Goal: Information Seeking & Learning: Check status

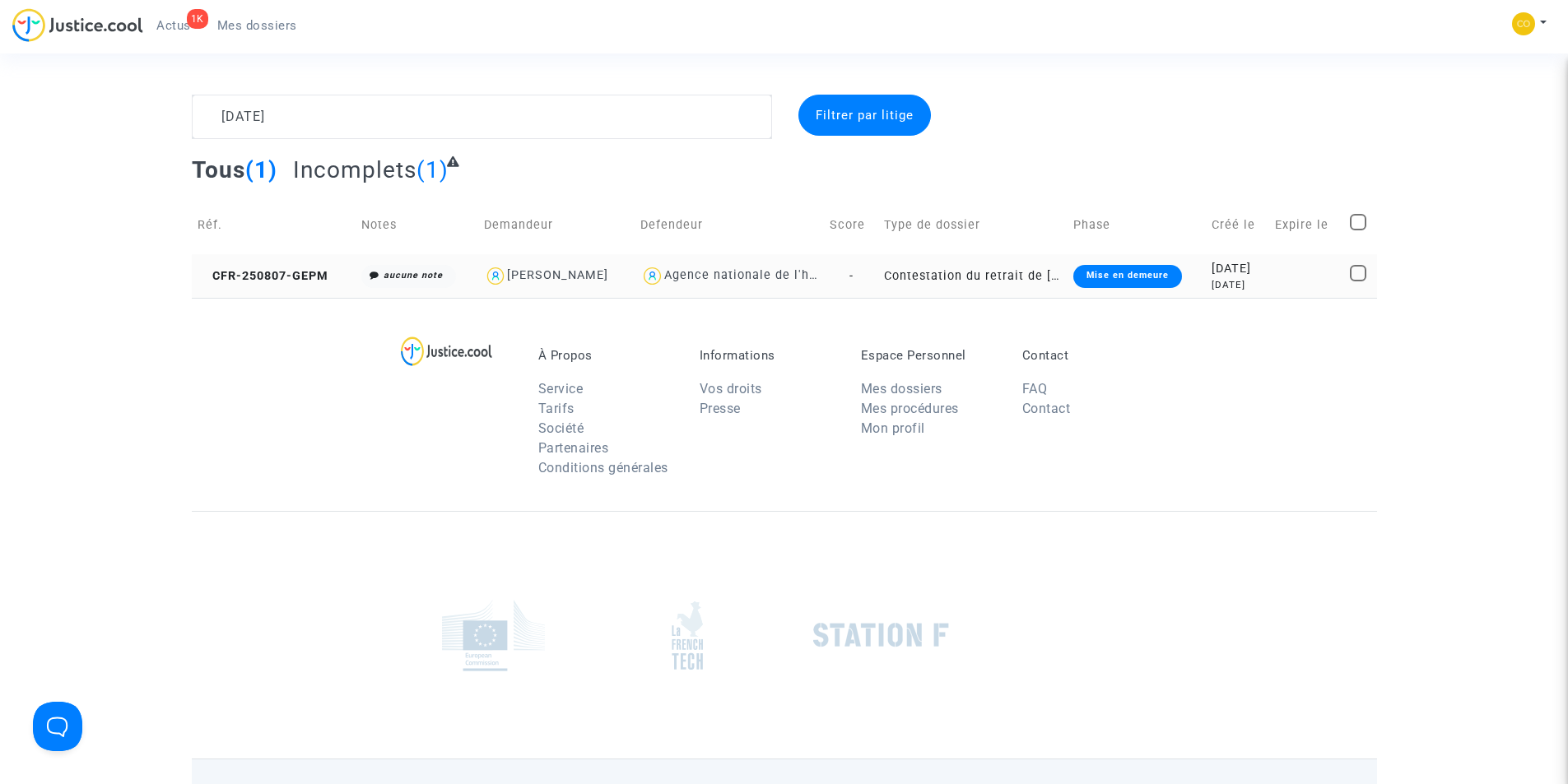
click at [1125, 285] on div "Mise en demeure" at bounding box center [1127, 277] width 108 height 23
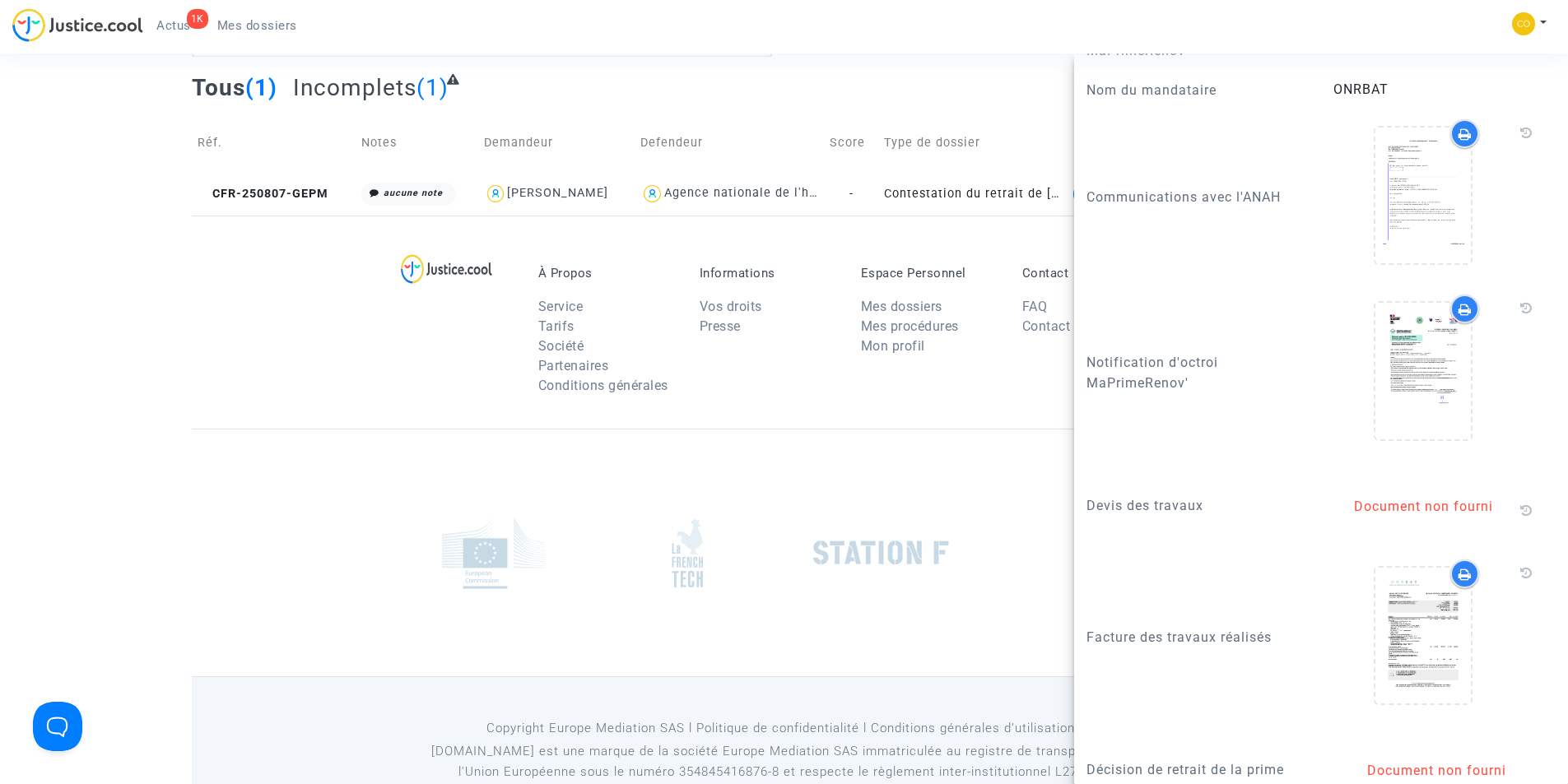
scroll to position [1581, 0]
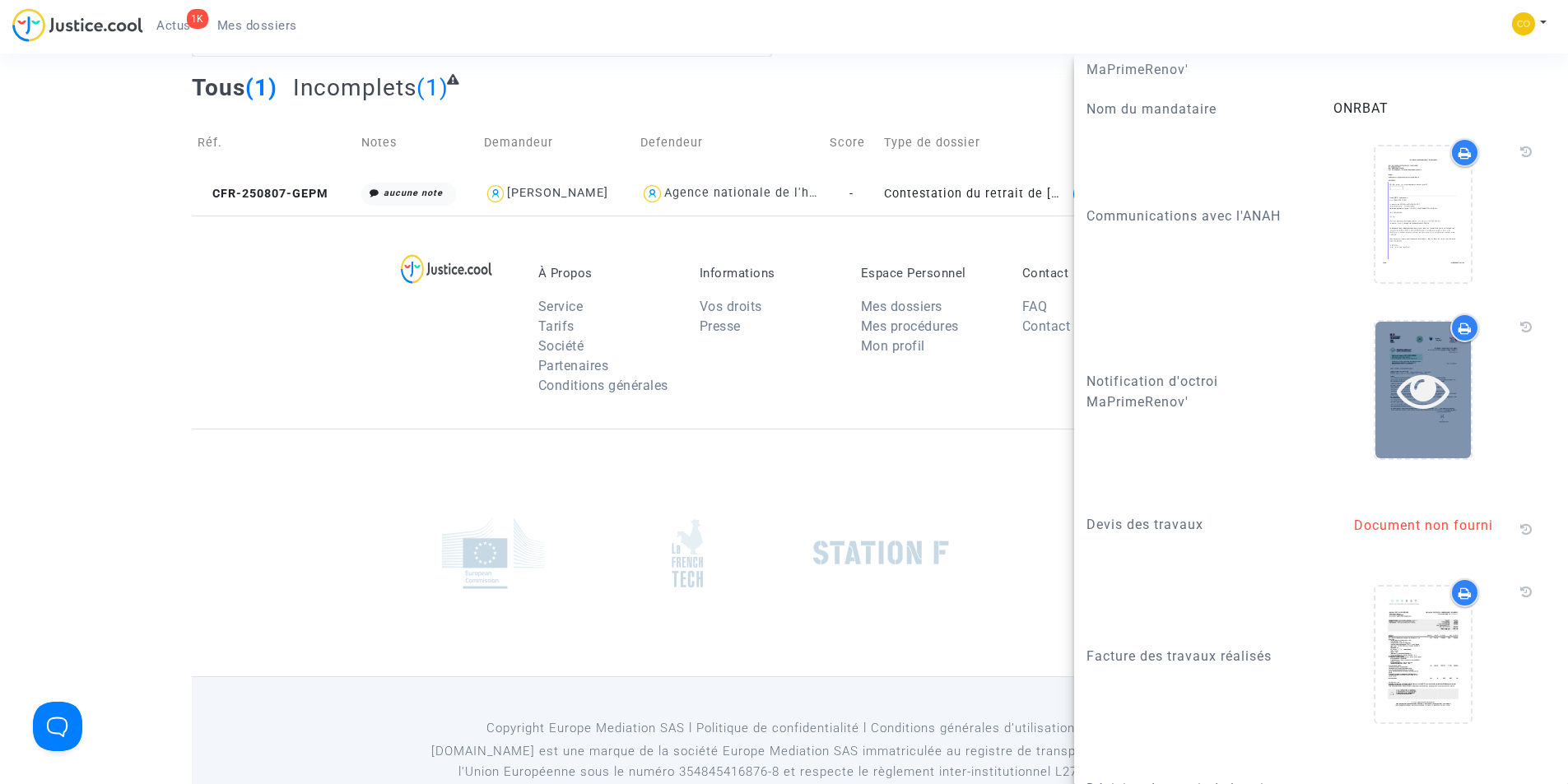
click at [1407, 416] on icon at bounding box center [1423, 390] width 54 height 53
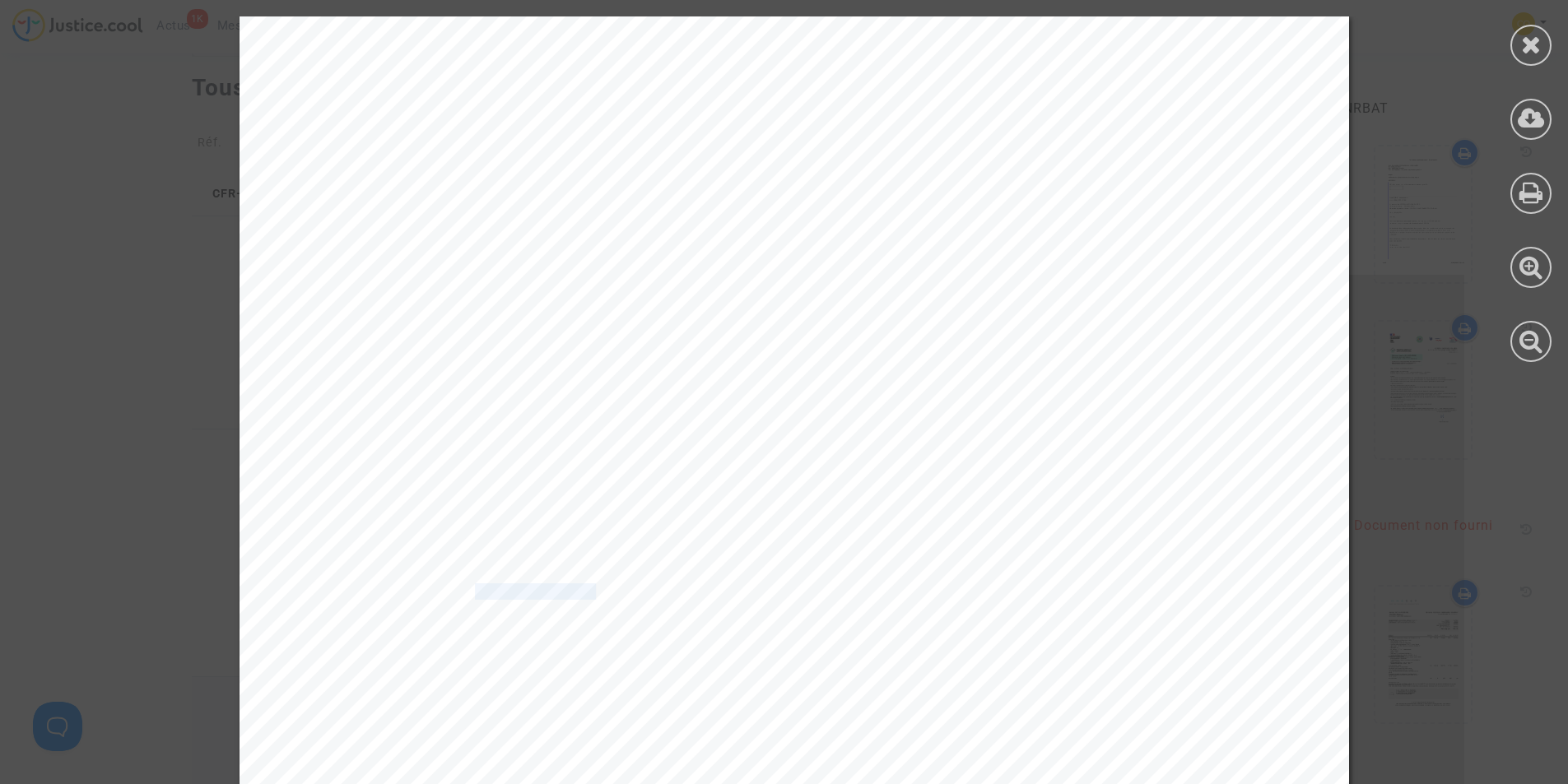
drag, startPoint x: 587, startPoint y: 587, endPoint x: 465, endPoint y: 592, distance: 122.1
click at [465, 592] on span "Référence dossier : MPR-2023-409064" at bounding box center [484, 592] width 277 height 14
copy span ": MPR-2023-409"
click at [598, 587] on span "Référence dossier : MPR-2023-409064" at bounding box center [484, 592] width 277 height 14
drag, startPoint x: 580, startPoint y: 592, endPoint x: 462, endPoint y: 590, distance: 118.0
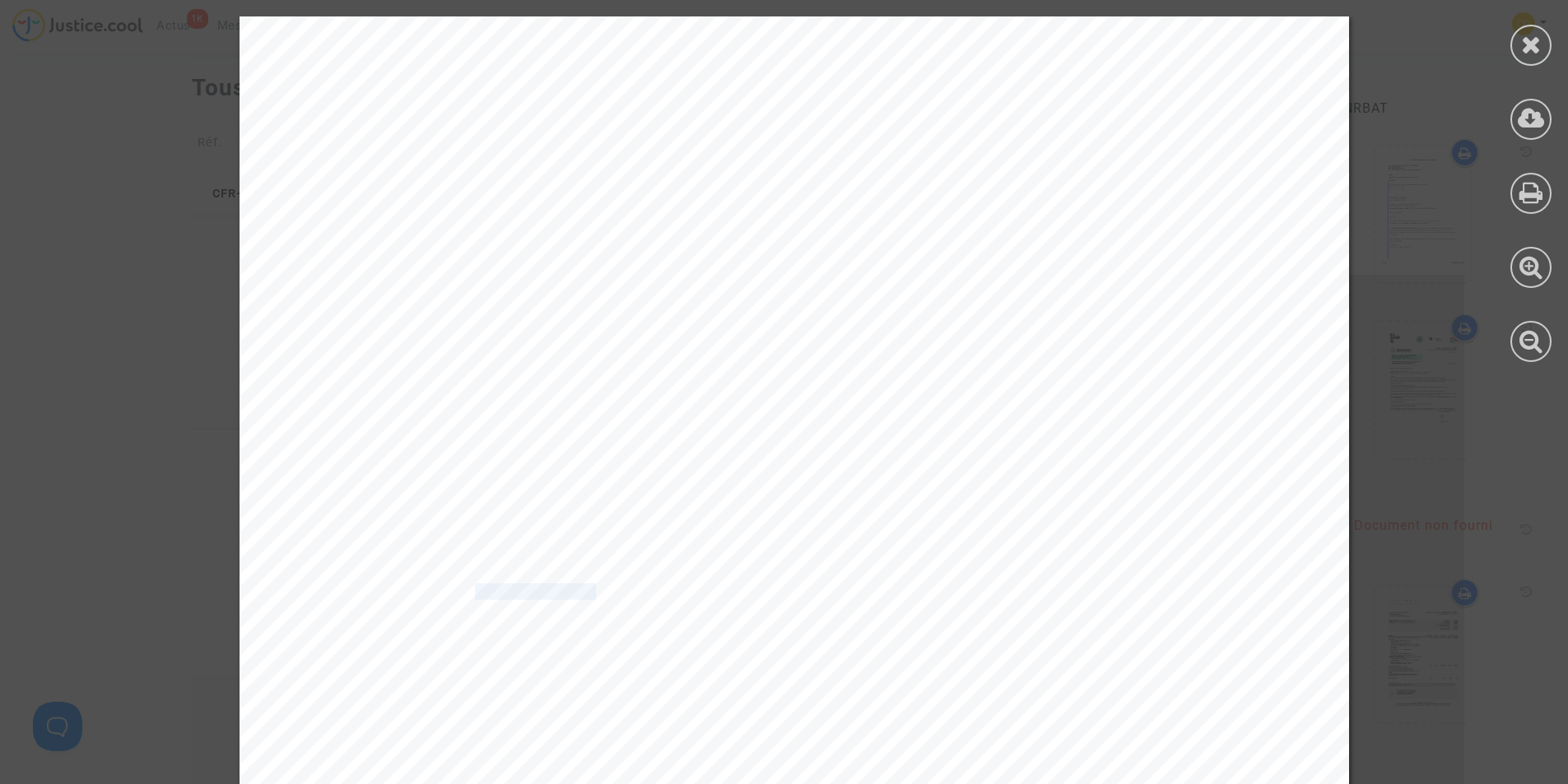
click at [462, 590] on span "Référence dossier : MPR-2023-409064" at bounding box center [484, 592] width 277 height 14
copy span ": MPR-2023-409"
drag, startPoint x: 1247, startPoint y: 285, endPoint x: 921, endPoint y: 295, distance: 326.2
copy span "[PERSON_NAME] ZULMIR"
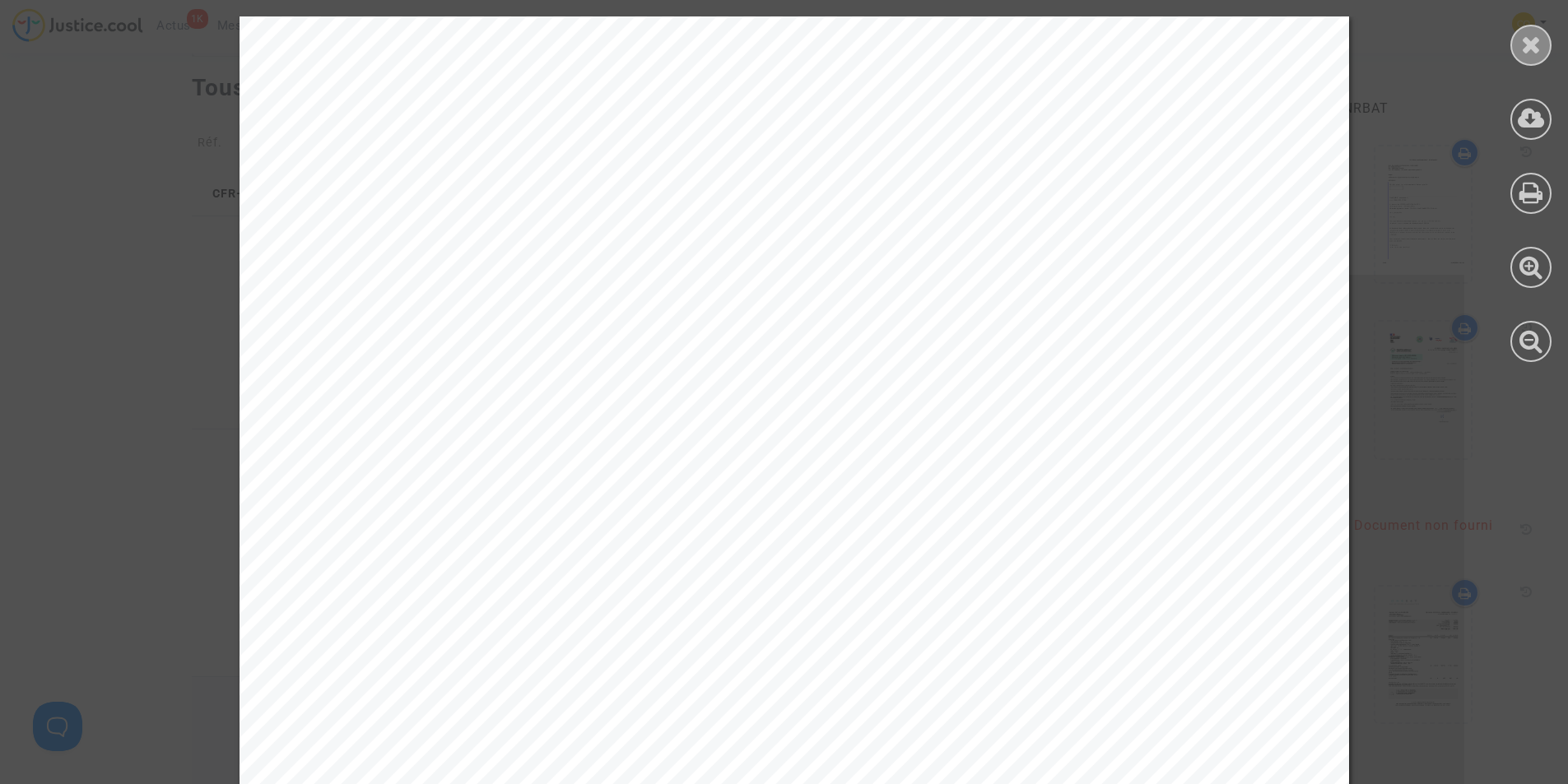
click at [1536, 48] on icon at bounding box center [1530, 44] width 20 height 25
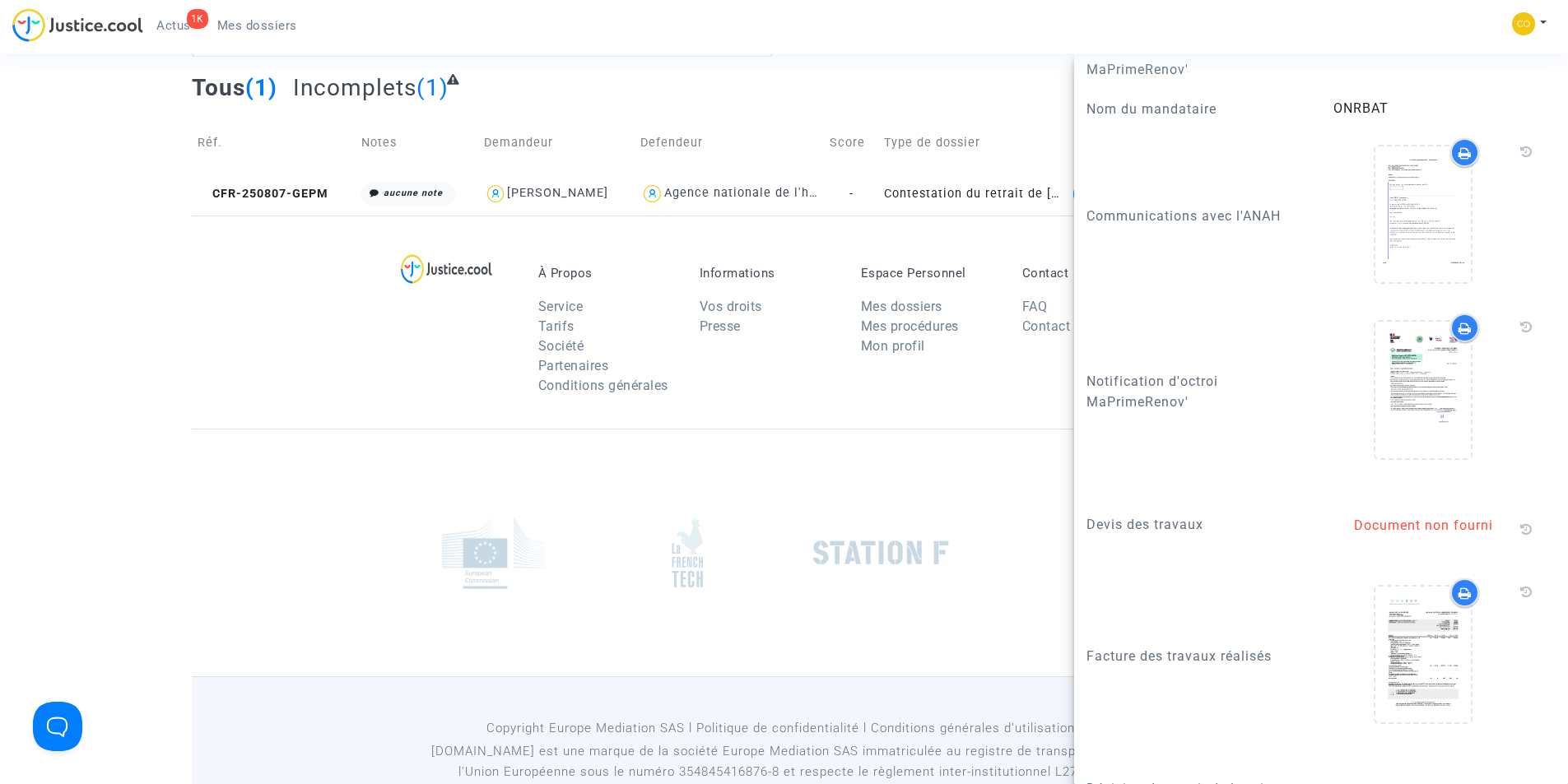
scroll to position [0, 0]
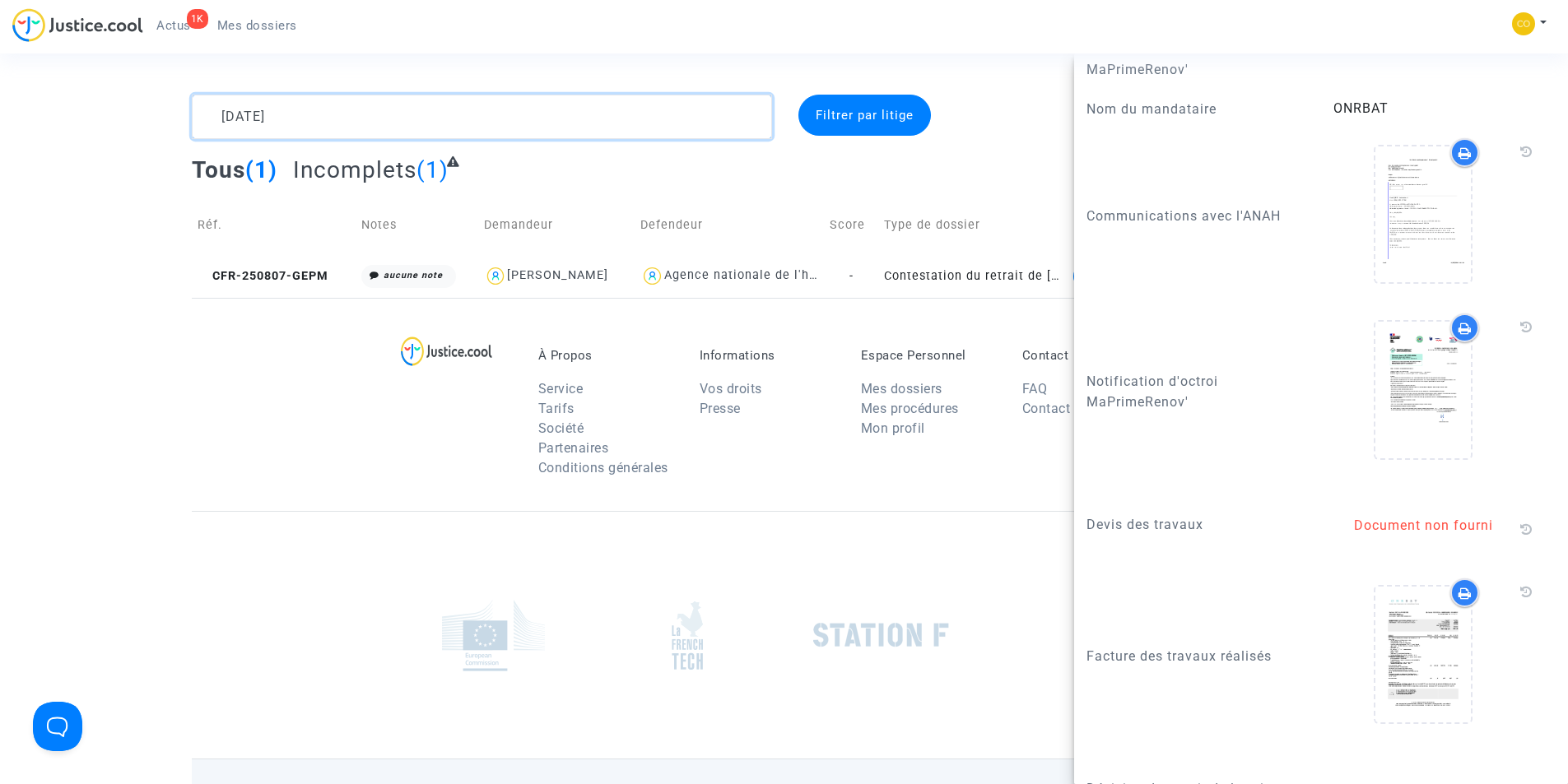
drag, startPoint x: 244, startPoint y: 118, endPoint x: 173, endPoint y: 103, distance: 72.6
click at [173, 103] on div "[DATE] Filtrer par litige Tous (1) Incomplets (1) Réf. Notes Demandeur Defendeu…" at bounding box center [784, 196] width 1568 height 203
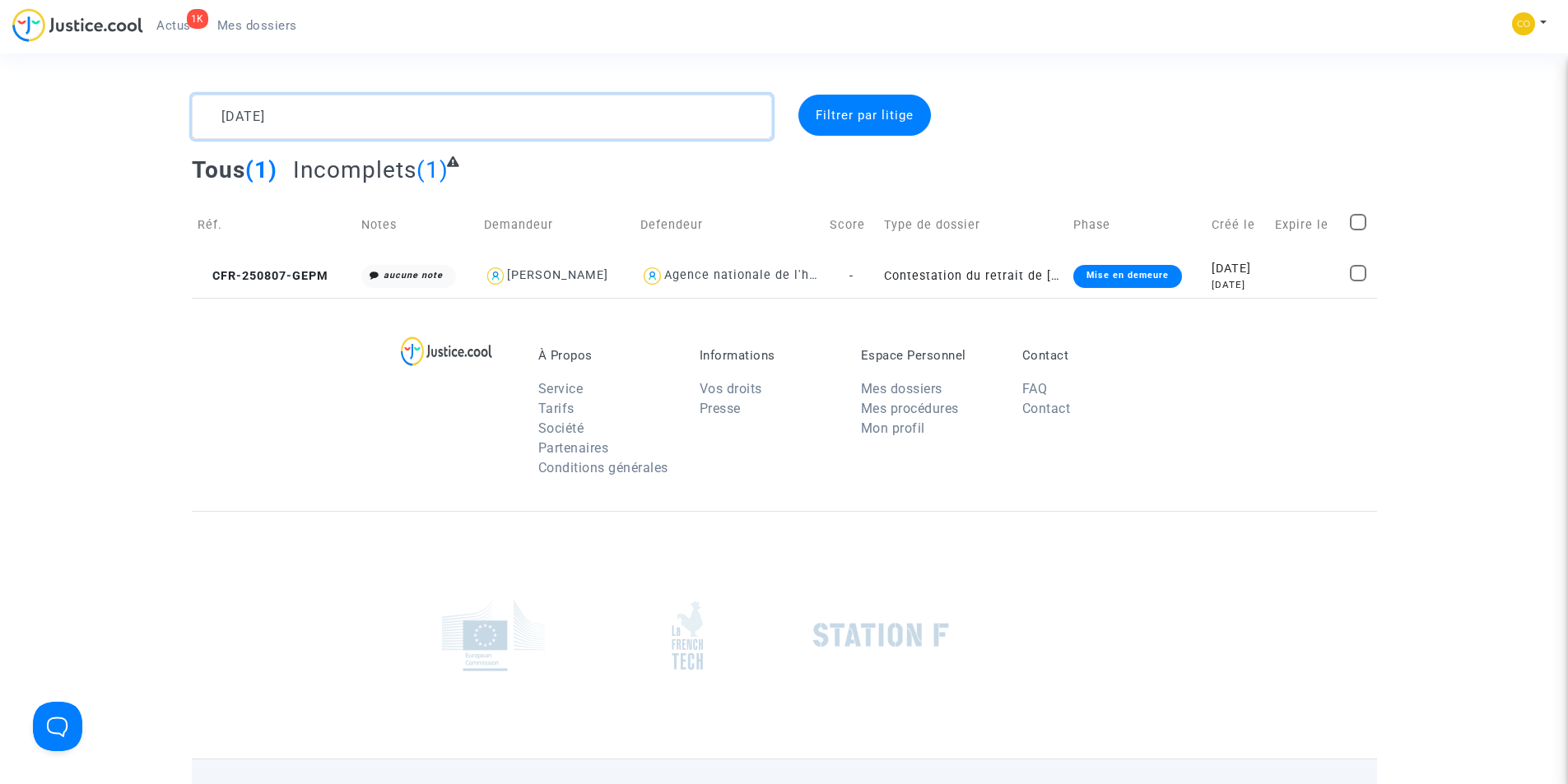
paste textarea "[PERSON_NAME]"
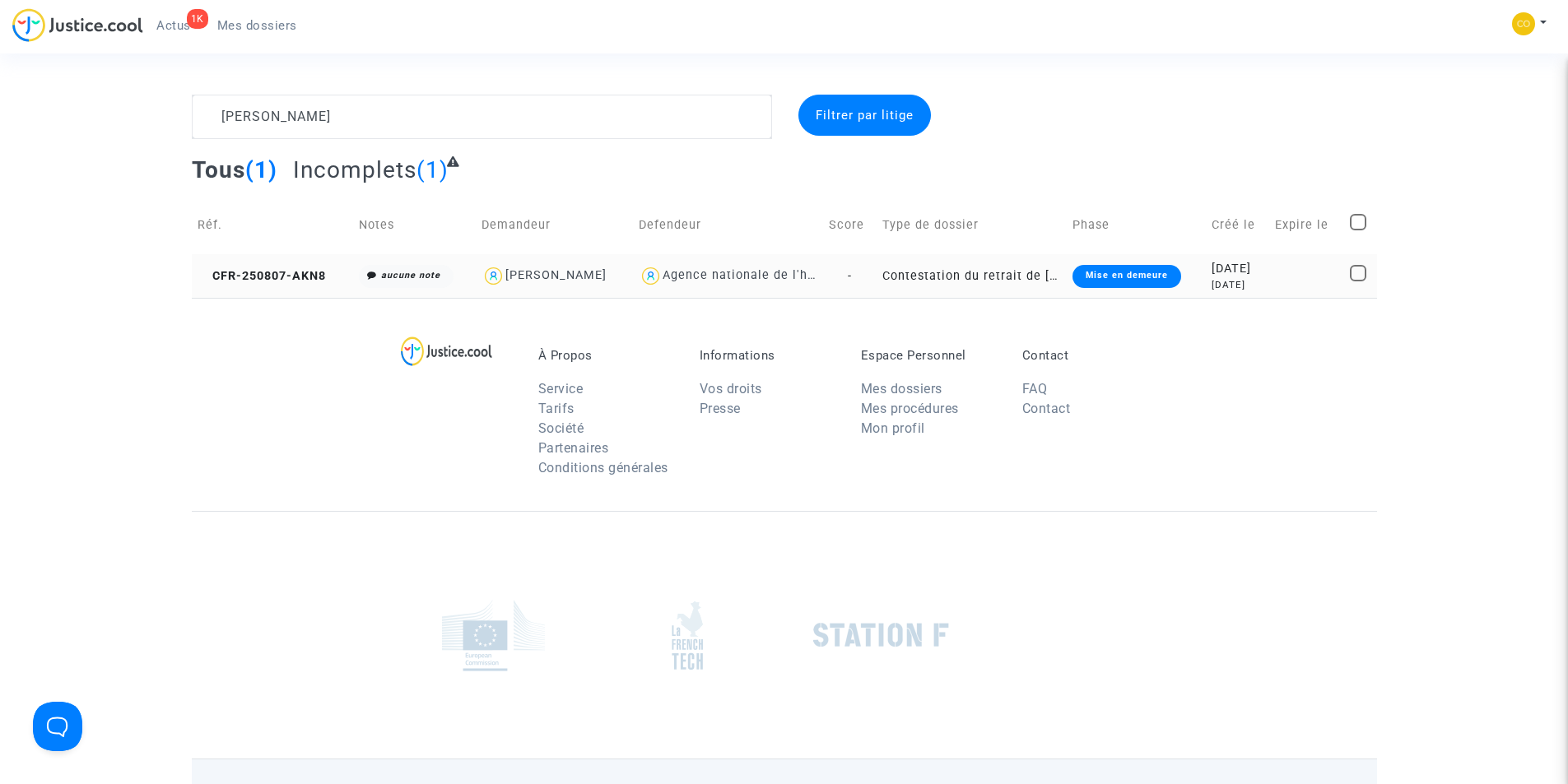
click at [1117, 275] on div "Mise en demeure" at bounding box center [1126, 277] width 108 height 23
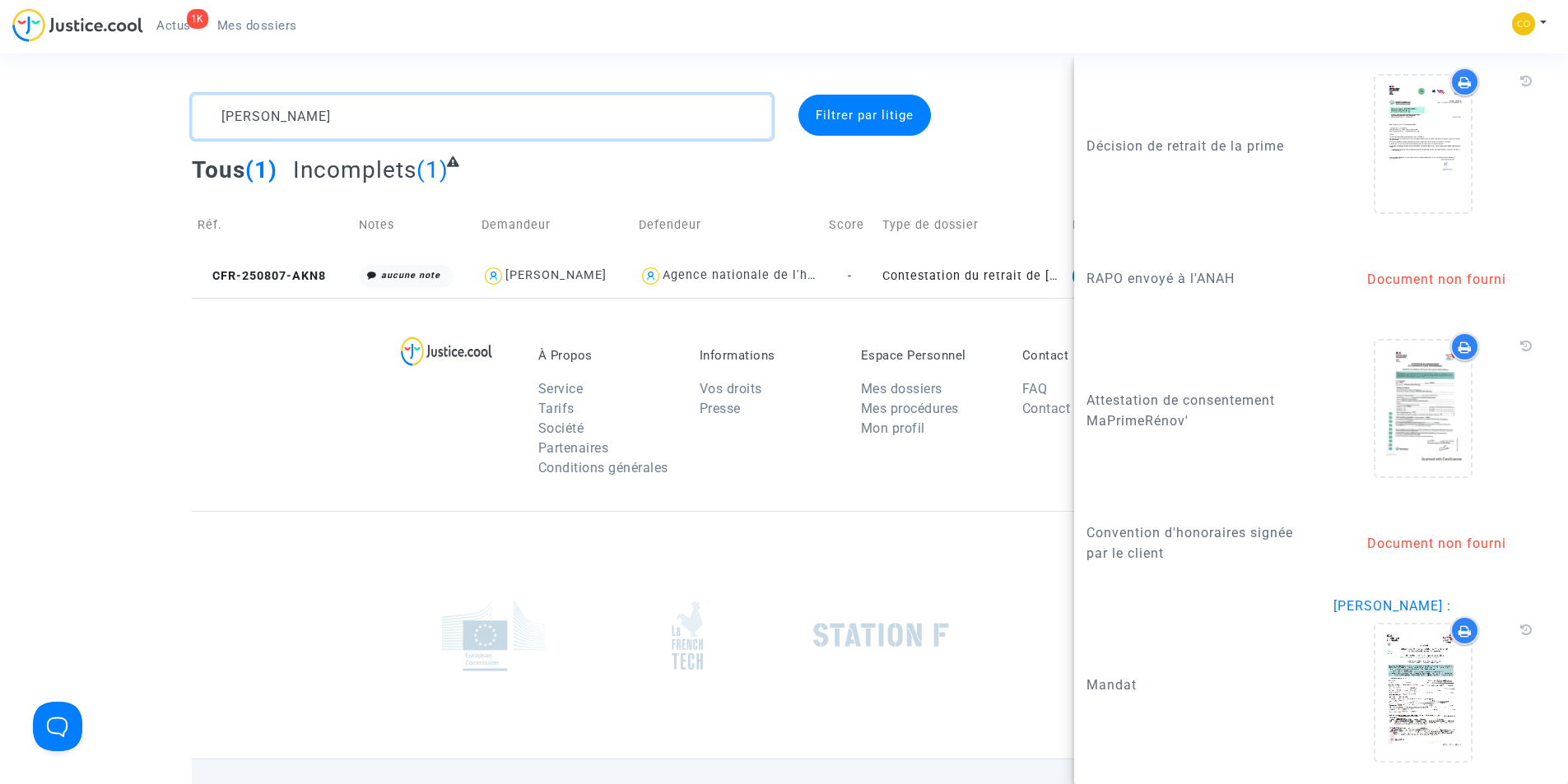
click at [330, 113] on textarea at bounding box center [482, 116] width 580 height 44
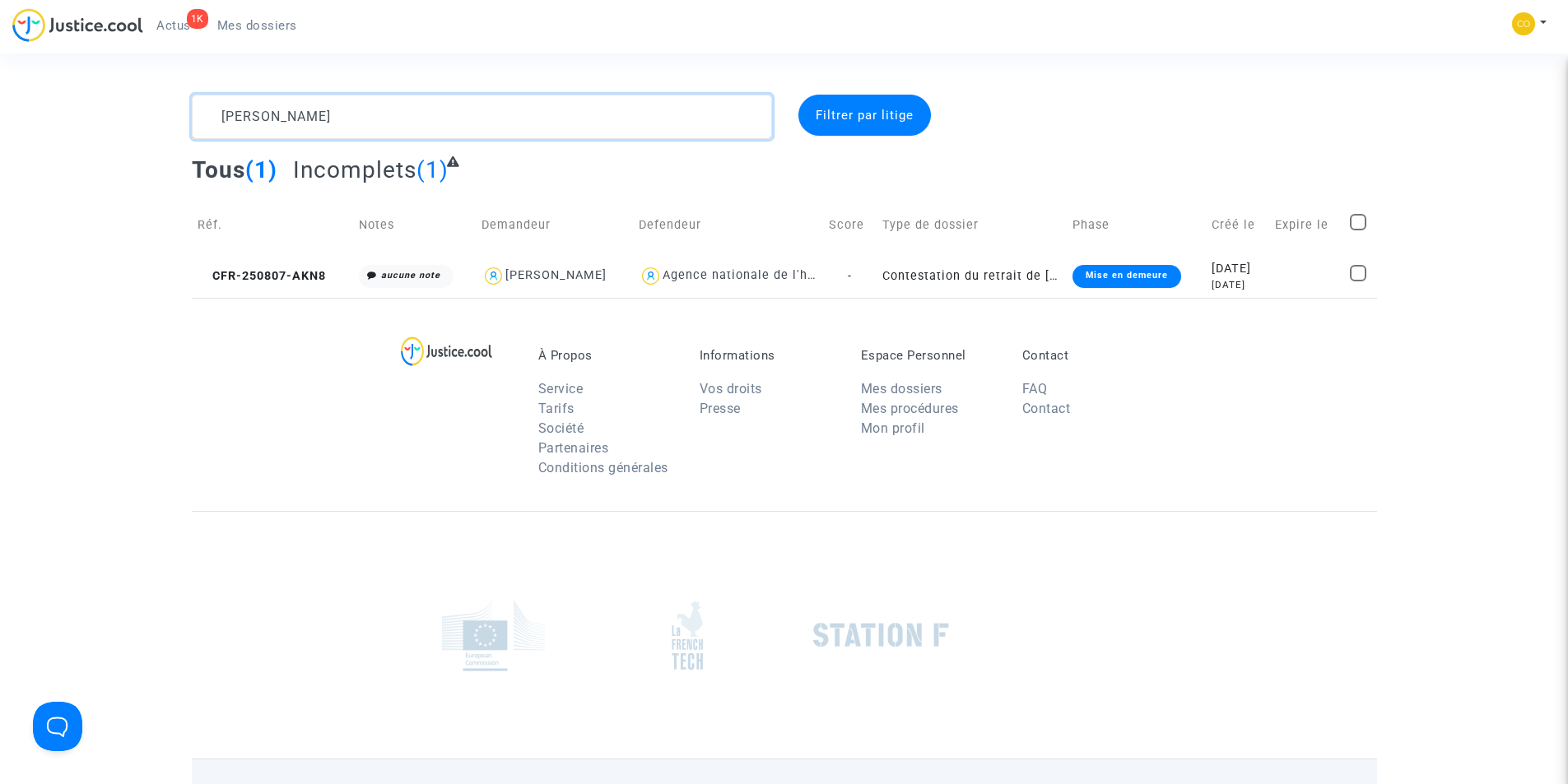
click at [330, 113] on textarea at bounding box center [482, 116] width 580 height 44
paste textarea "JACK LE STRAT"
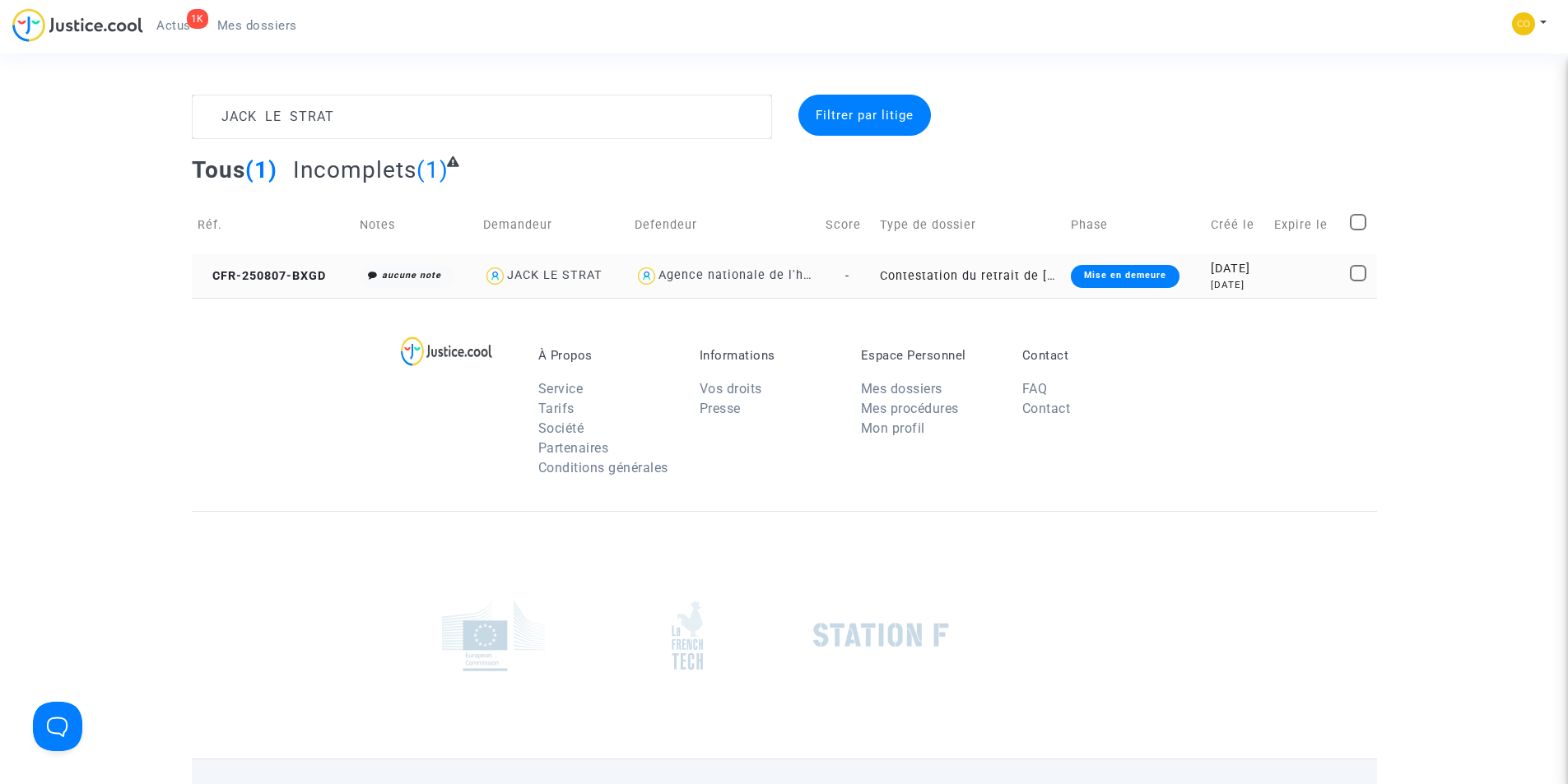
click at [1104, 279] on div "Mise en demeure" at bounding box center [1125, 277] width 108 height 23
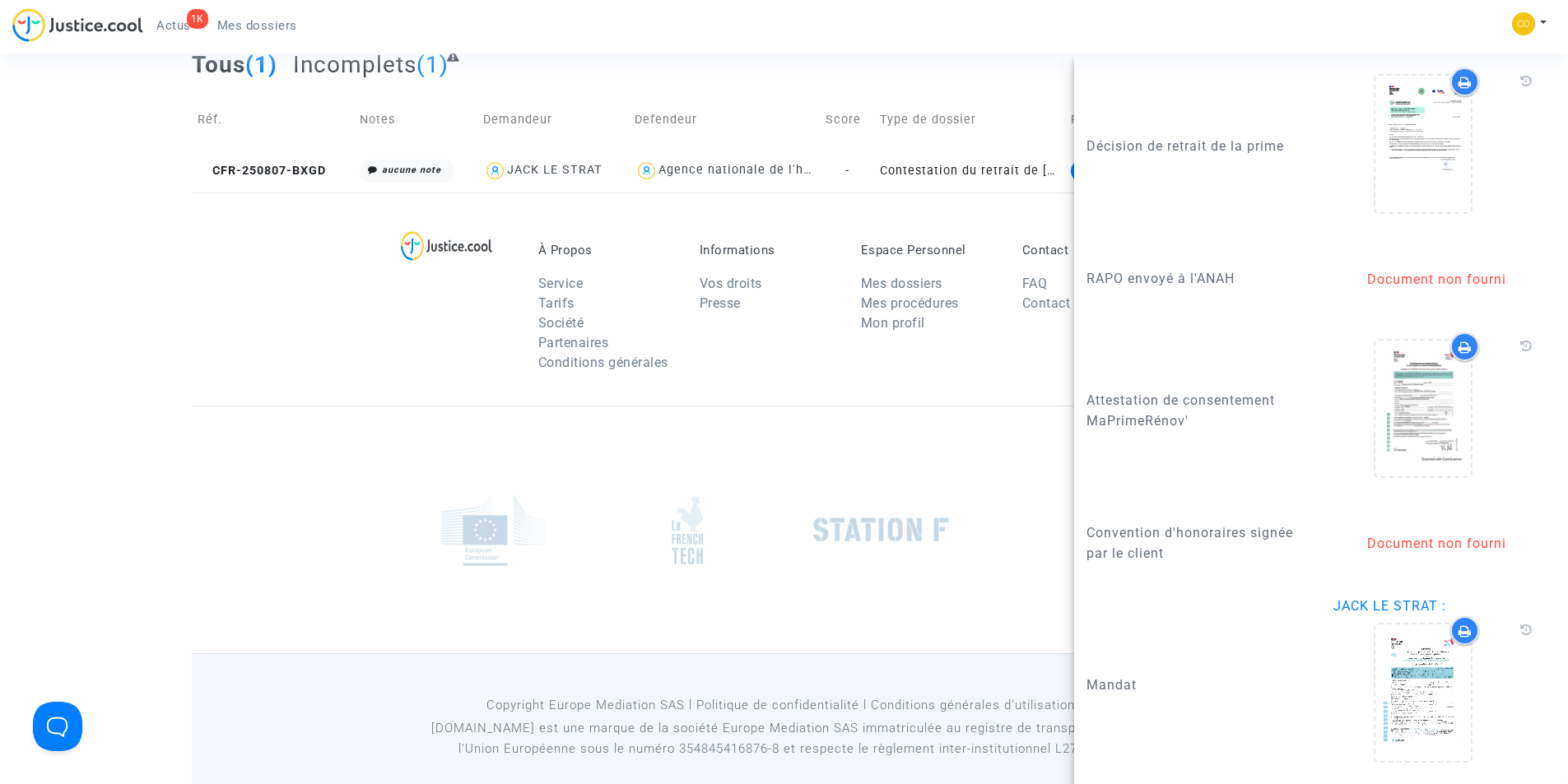
scroll to position [124, 0]
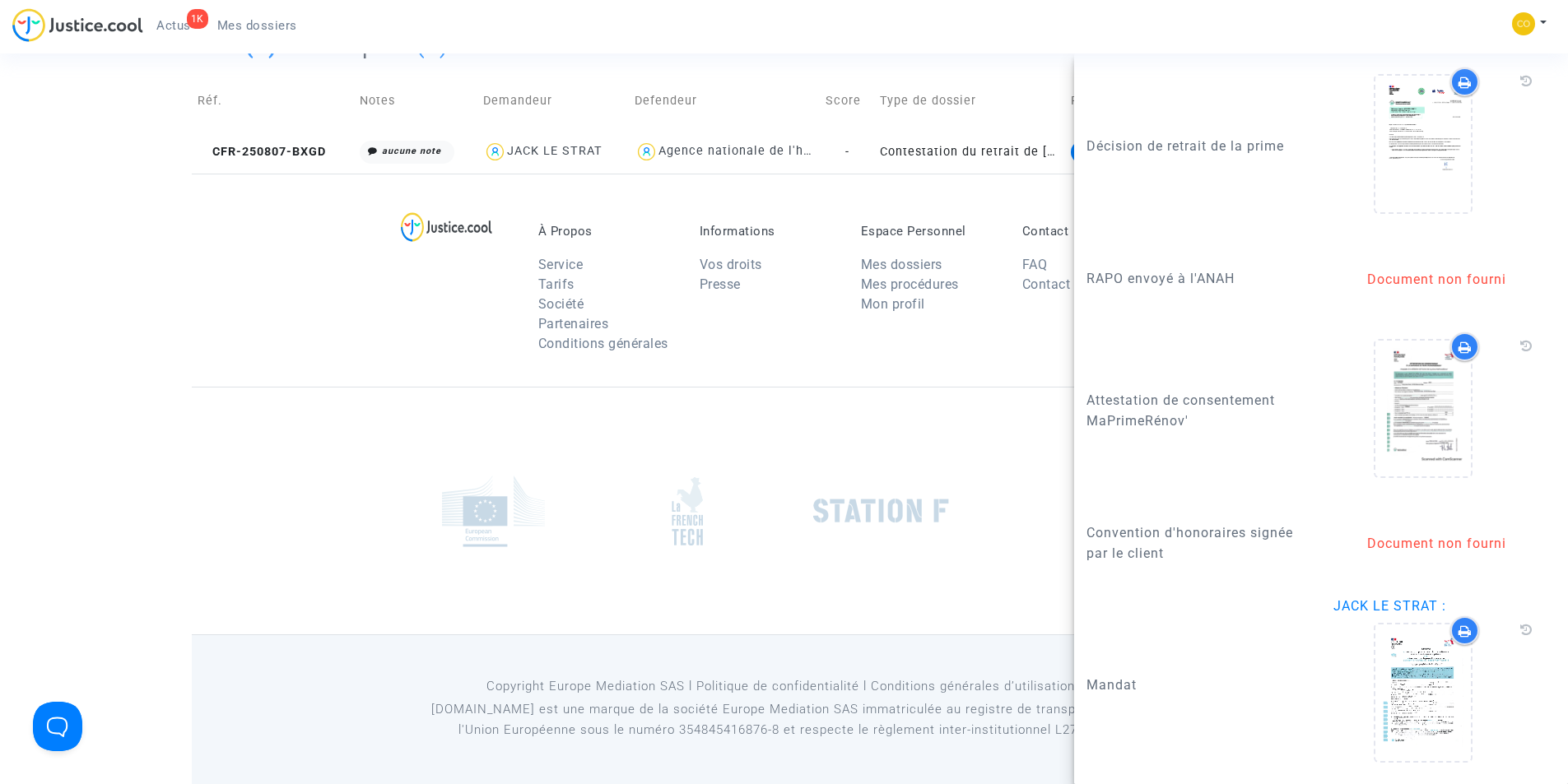
click at [265, 433] on div at bounding box center [784, 510] width 1185 height 248
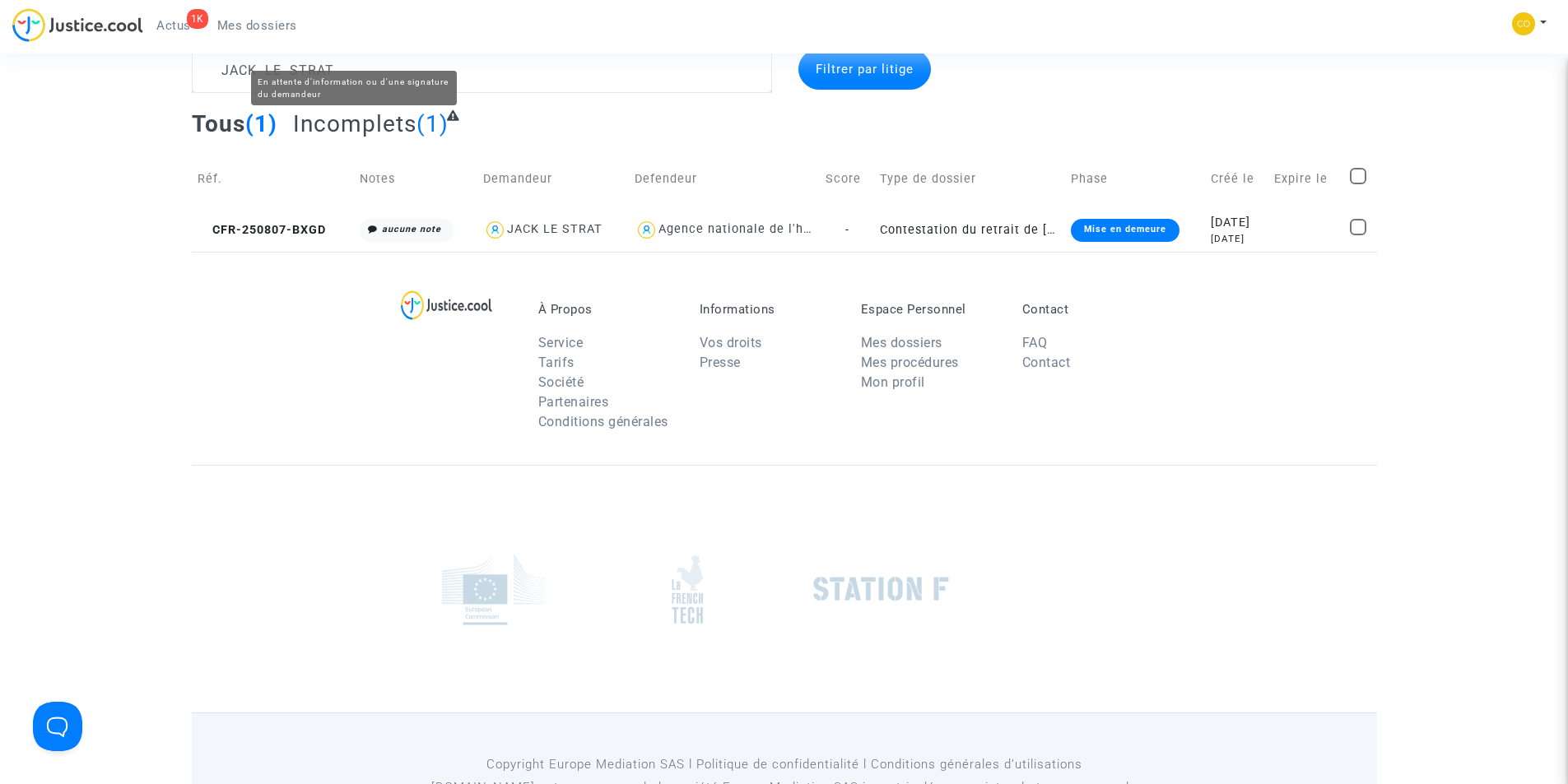
scroll to position [0, 0]
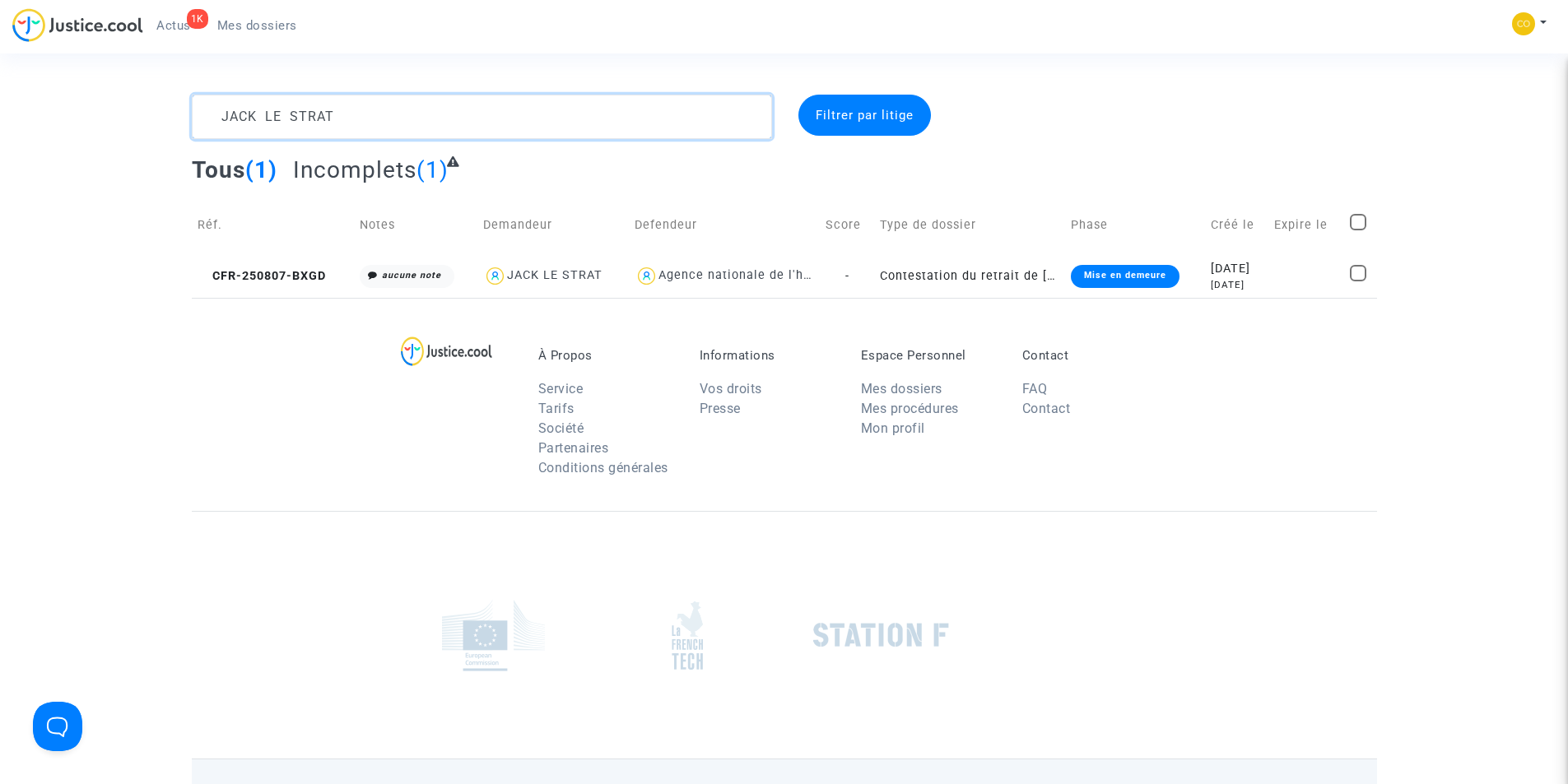
drag, startPoint x: 347, startPoint y: 123, endPoint x: 180, endPoint y: 124, distance: 167.0
click at [180, 124] on div "JACK LE STRAT" at bounding box center [482, 116] width 605 height 44
paste textarea "[PERSON_NAME]"
type textarea "[PERSON_NAME]"
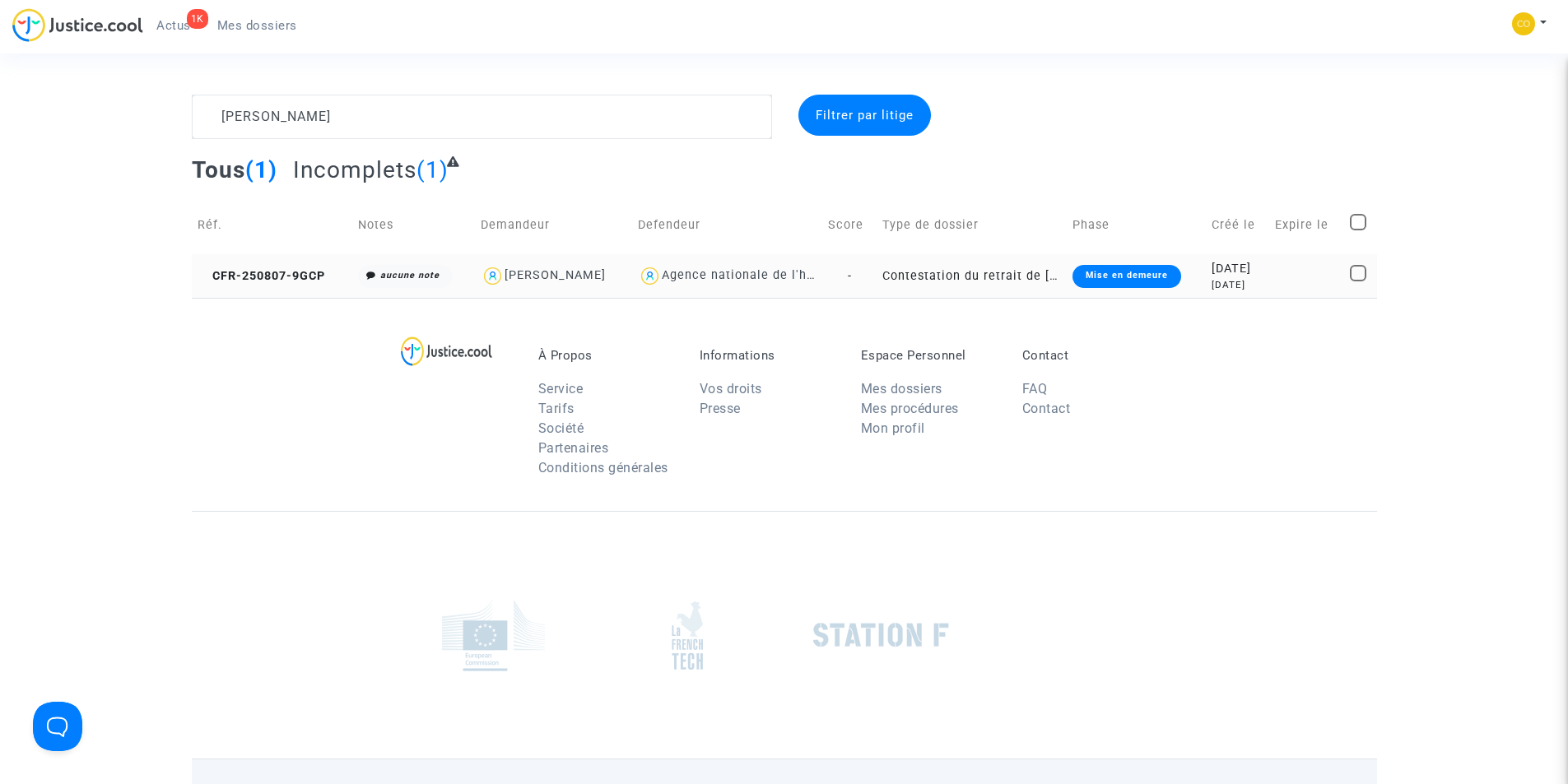
click at [1083, 279] on div "Mise en demeure" at bounding box center [1126, 277] width 108 height 23
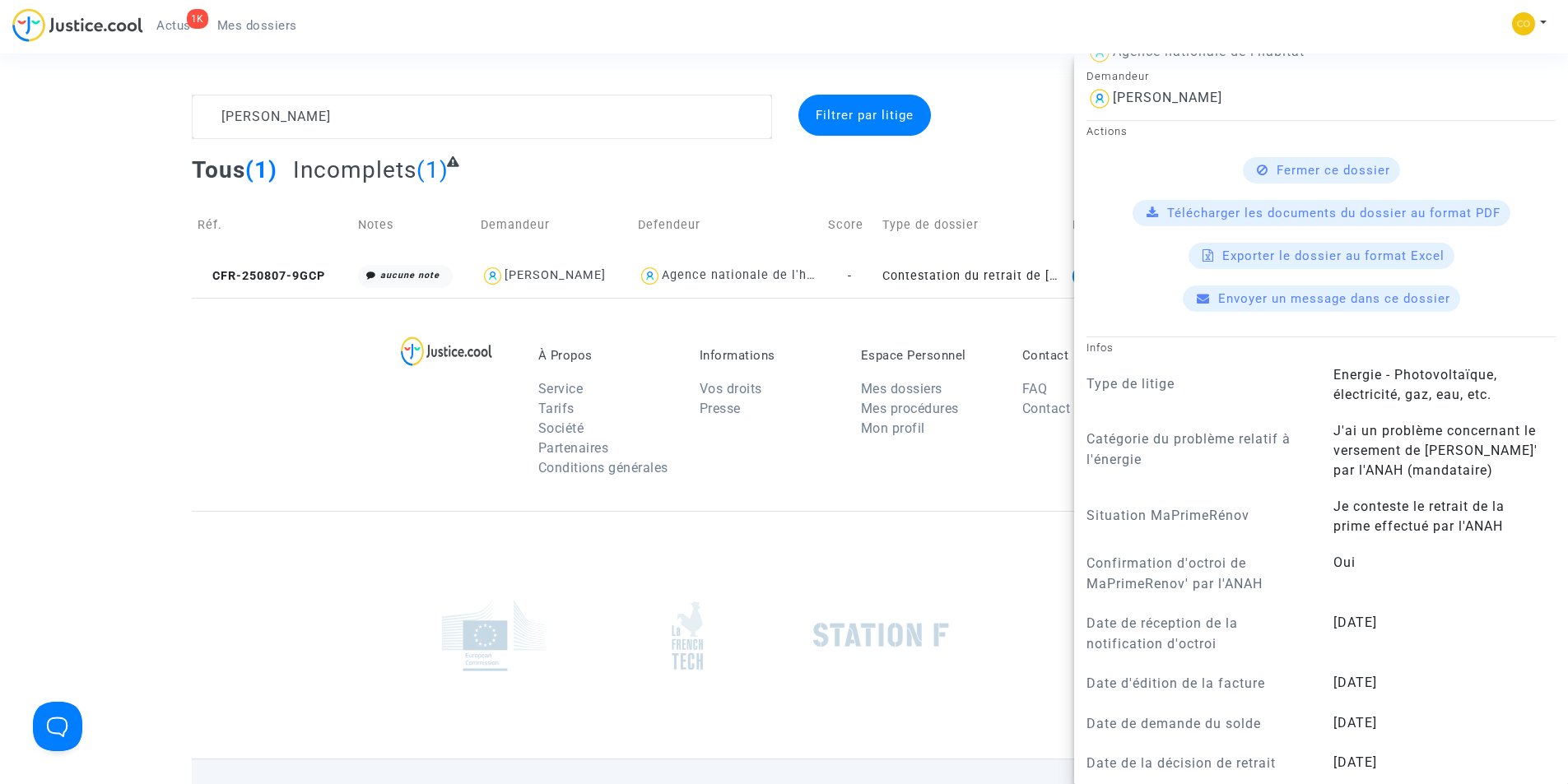
scroll to position [493, 0]
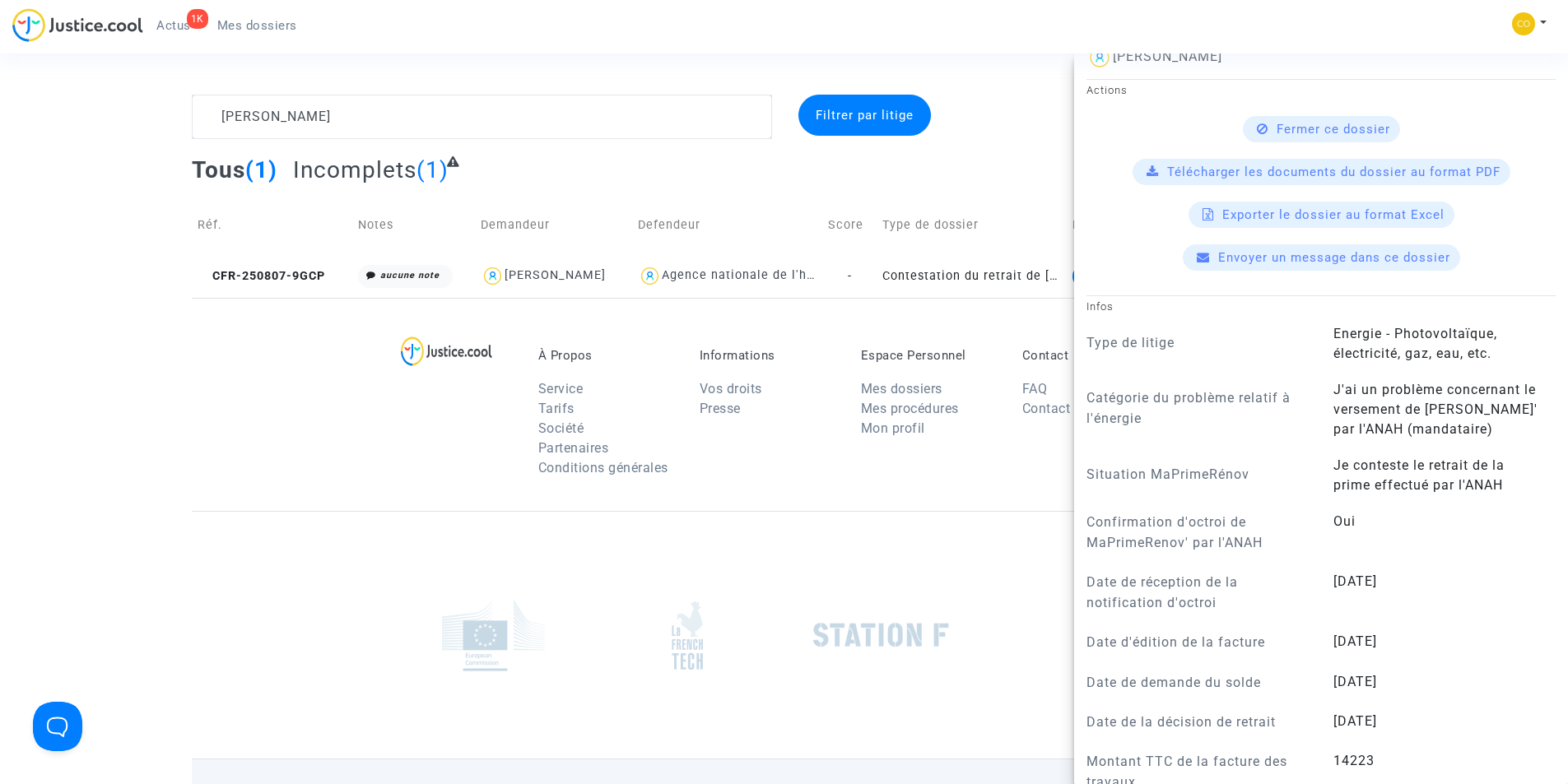
click at [287, 491] on div "À Propos Service Tarifs Société Partenaires Conditions générales Informations V…" at bounding box center [784, 404] width 1185 height 213
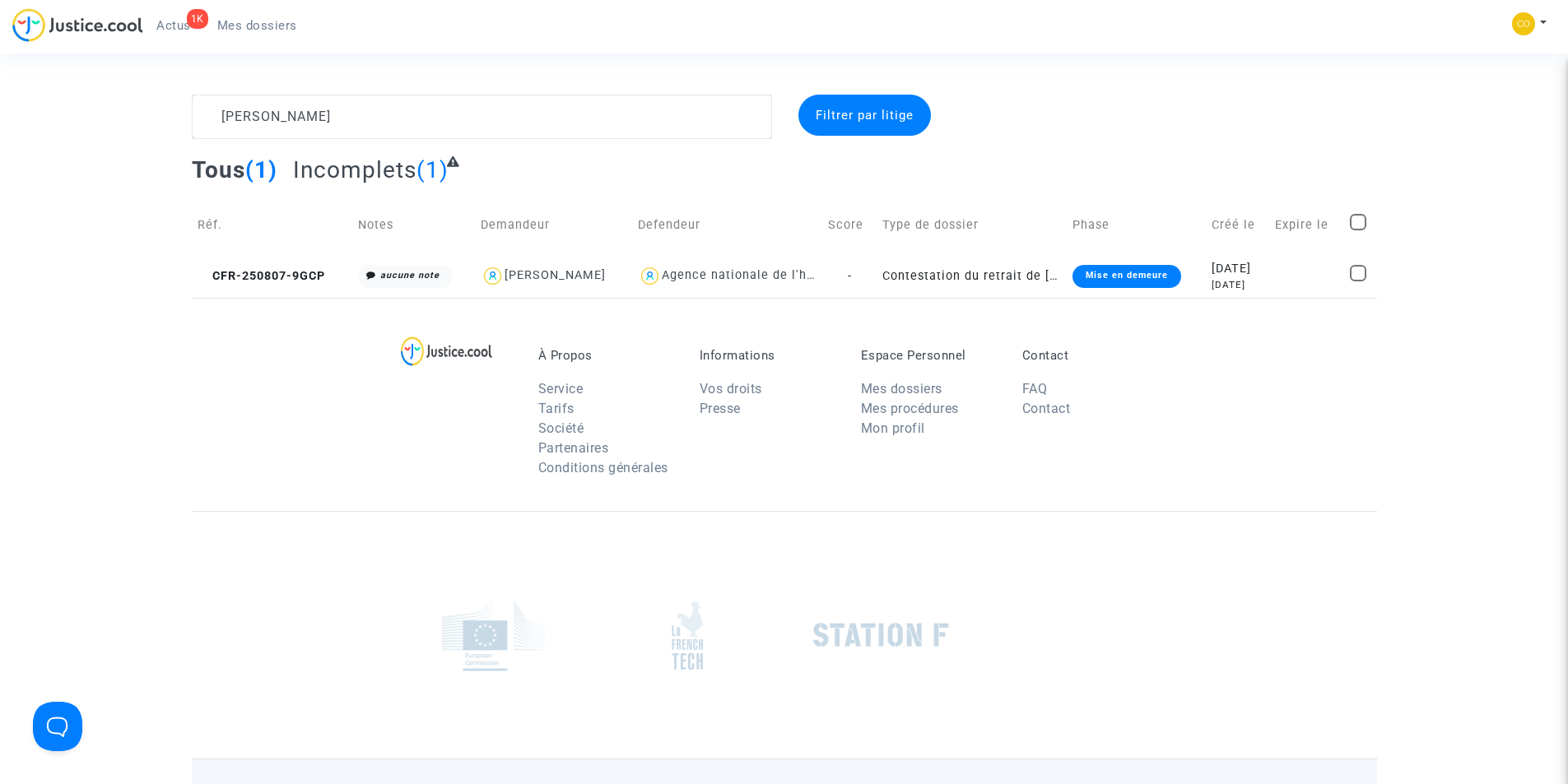
scroll to position [0, 0]
click at [1147, 273] on div "Mise en demeure" at bounding box center [1126, 277] width 108 height 23
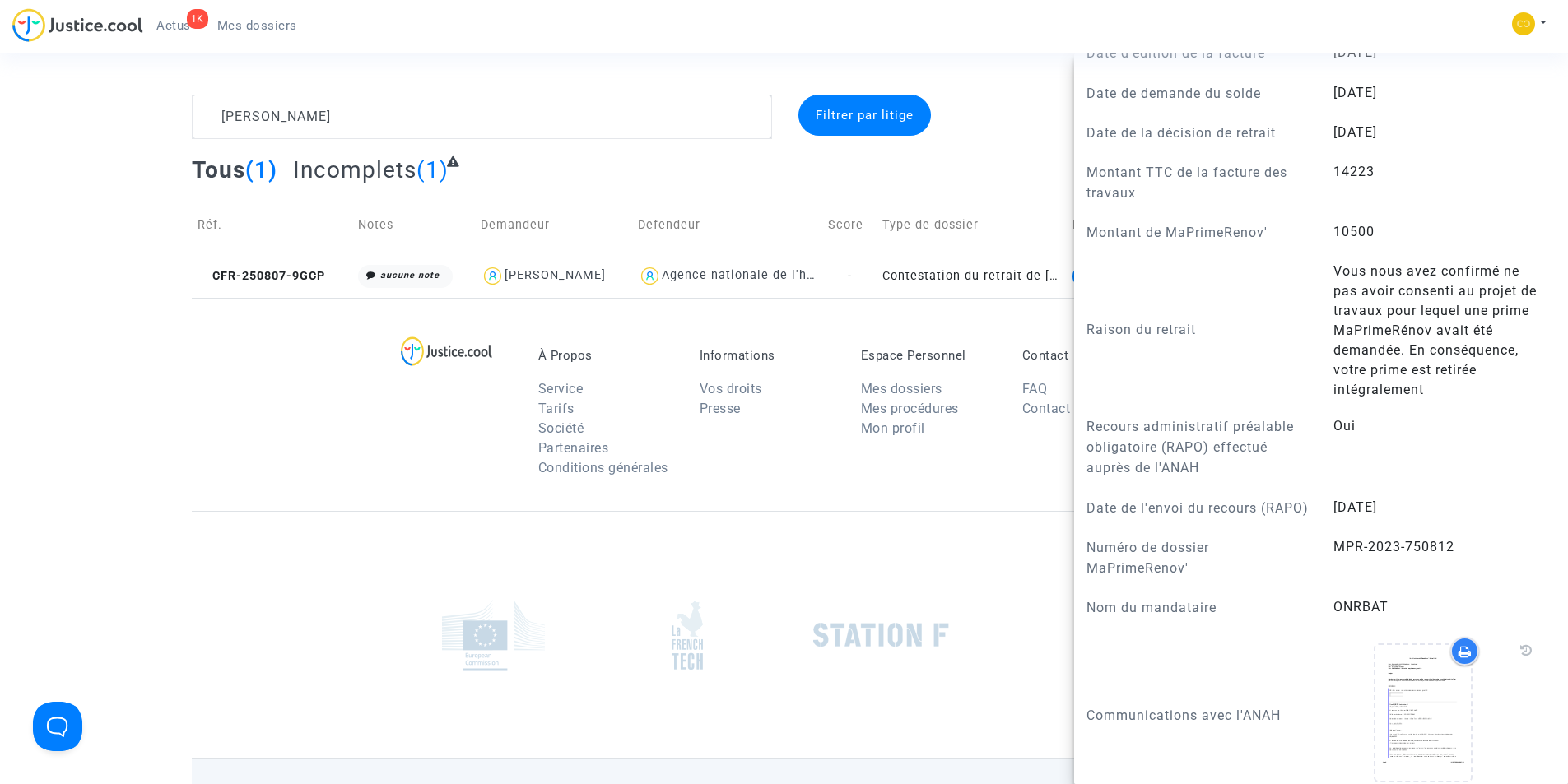
scroll to position [1073, 0]
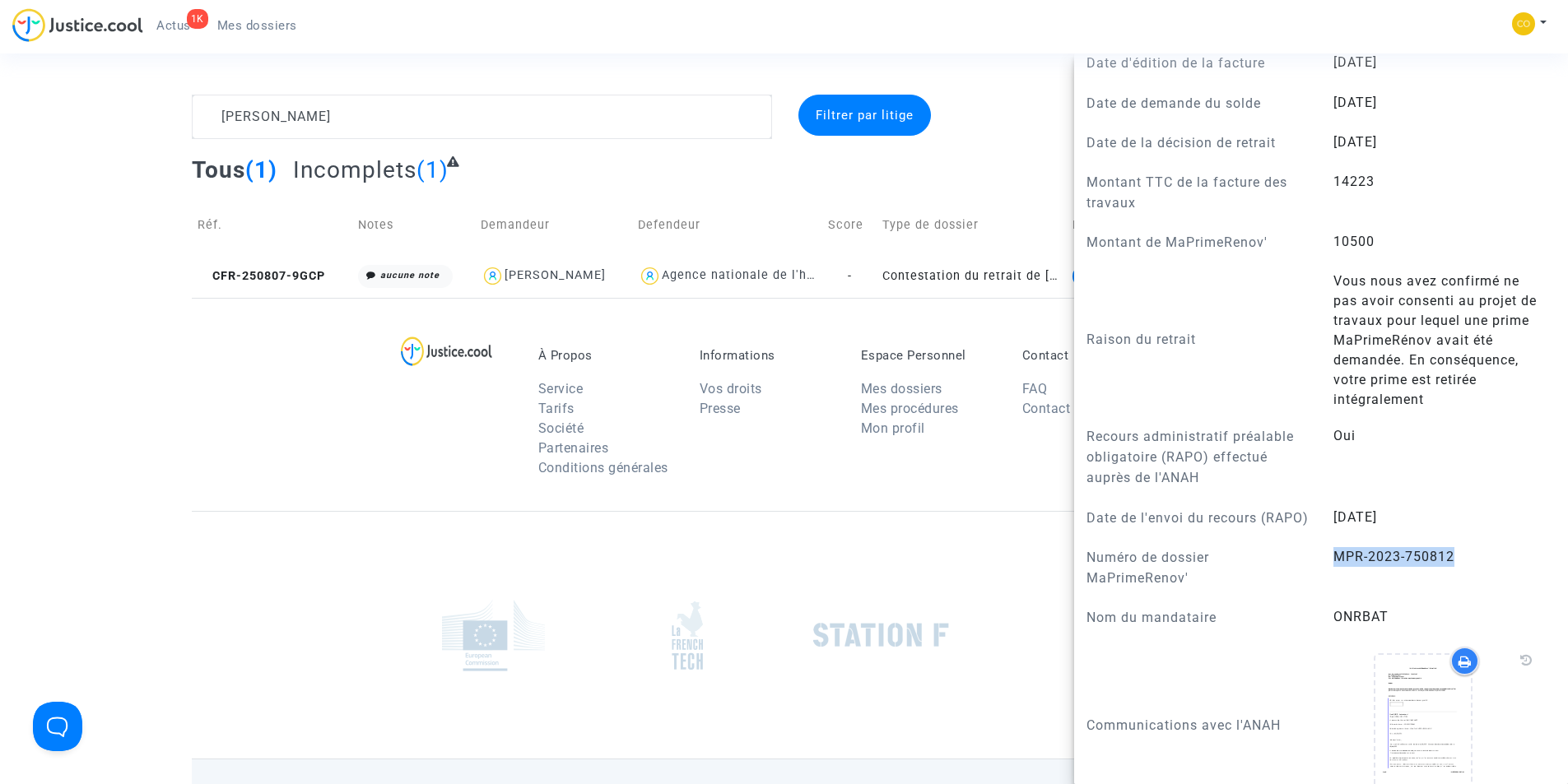
drag, startPoint x: 1458, startPoint y: 587, endPoint x: 1322, endPoint y: 594, distance: 136.2
click at [1322, 590] on div "MPR-2023-750812" at bounding box center [1445, 568] width 247 height 43
copy span "MPR-2023-750812"
